Goal: Transaction & Acquisition: Obtain resource

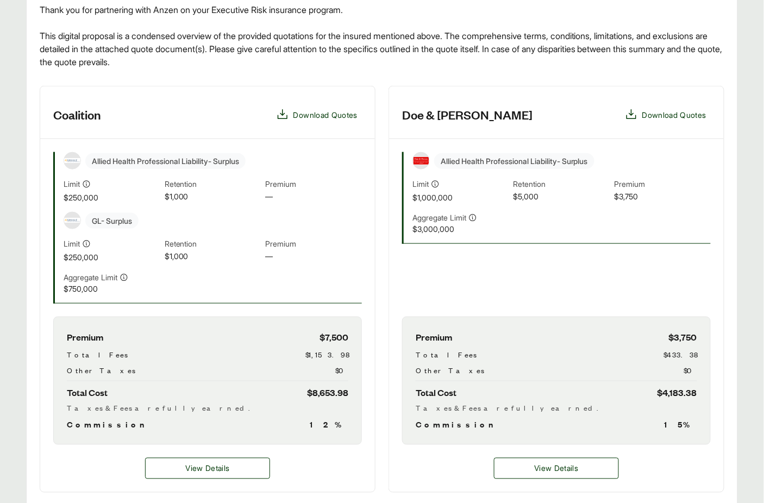
scroll to position [428, 0]
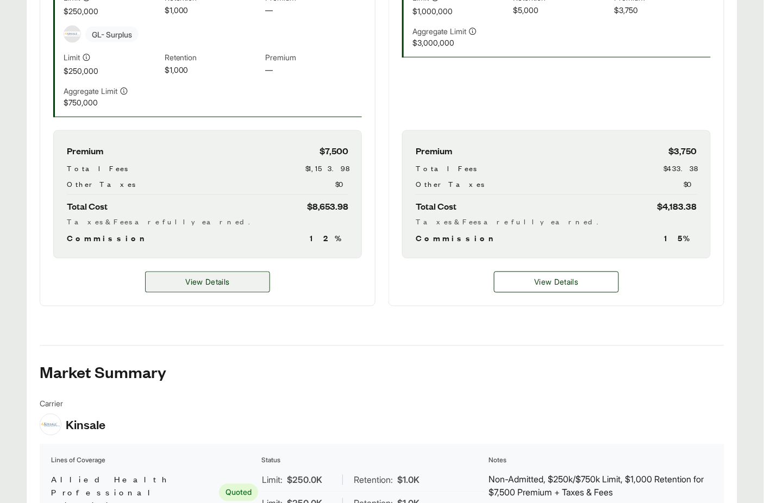
click at [220, 286] on span "View Details" at bounding box center [207, 282] width 44 height 11
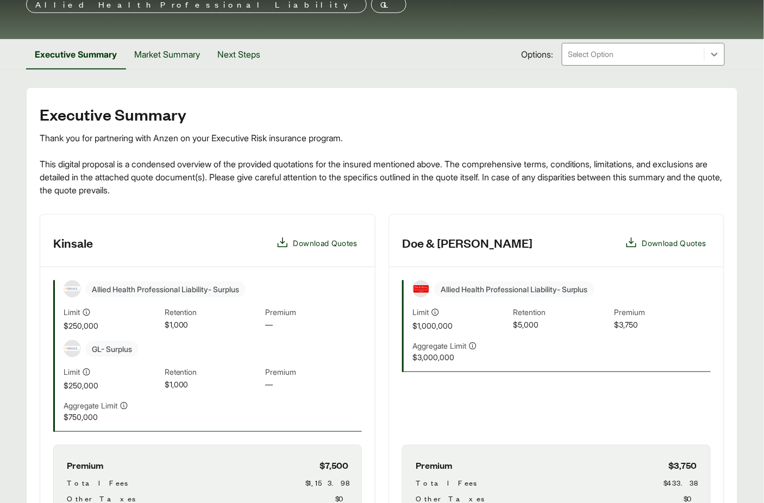
scroll to position [51, 0]
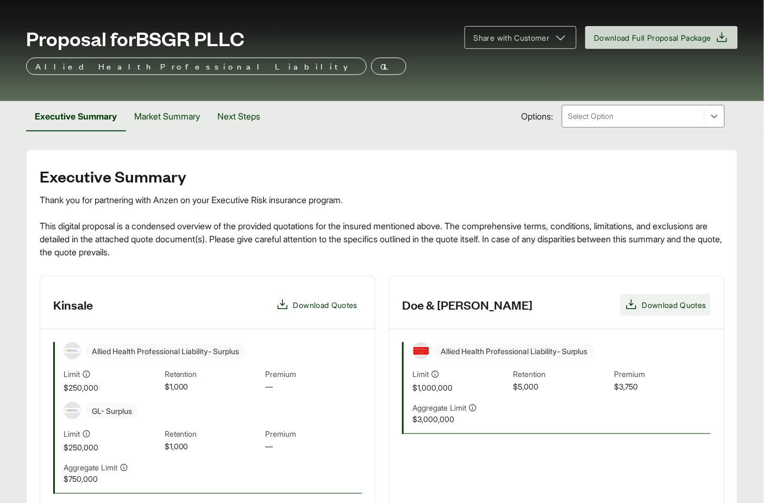
click at [664, 304] on span "Download Quotes" at bounding box center [675, 305] width 64 height 11
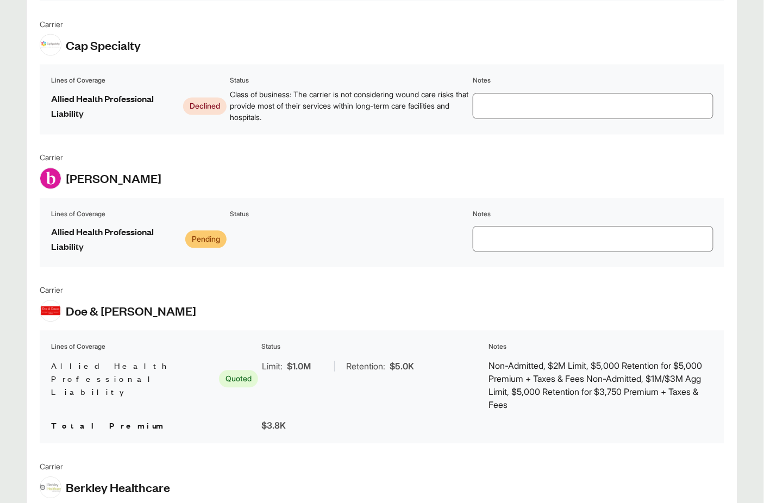
scroll to position [1789, 0]
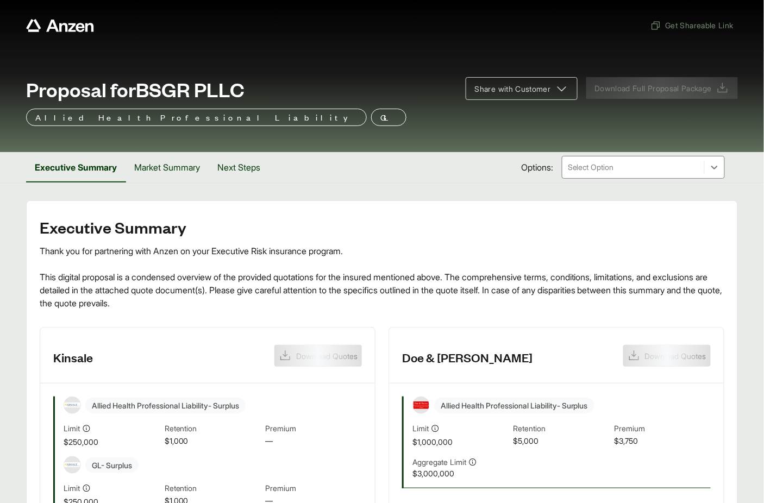
scroll to position [129, 0]
